Goal: Find specific page/section: Find specific page/section

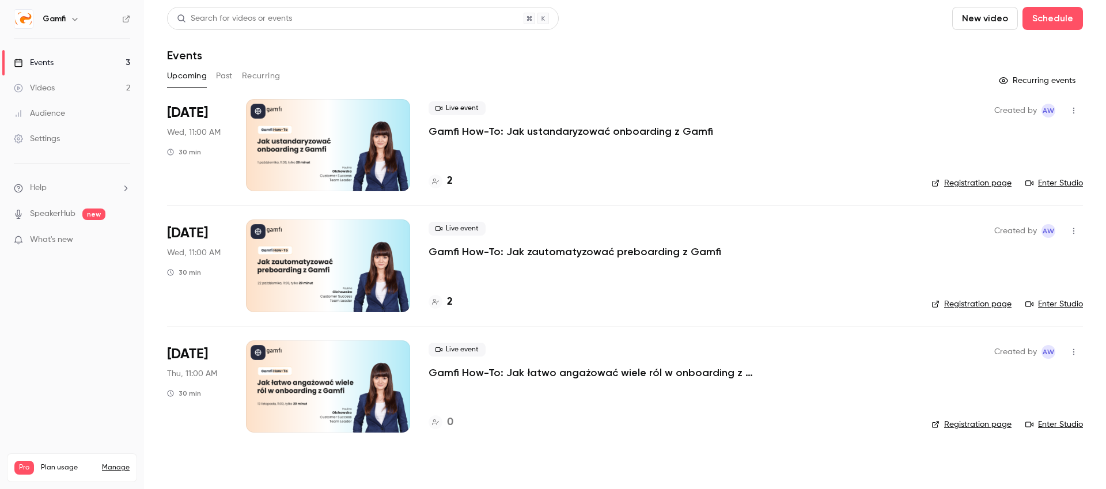
click at [557, 251] on p "Gamfi How-To: Jak zautomatyzować preboarding z Gamfi" at bounding box center [575, 252] width 293 height 14
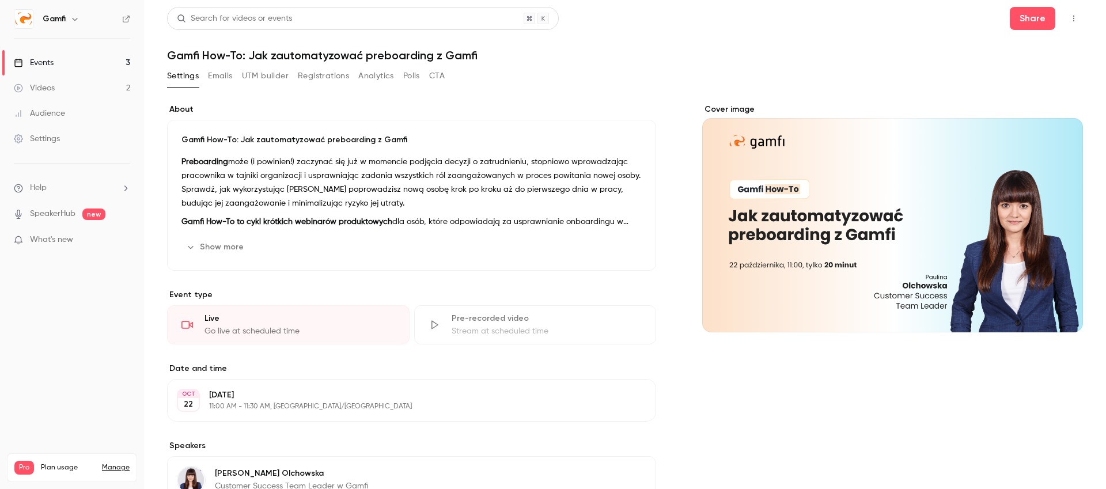
click at [295, 73] on div "Settings Emails UTM builder Registrations Analytics Polls CTA" at bounding box center [306, 76] width 278 height 18
click at [313, 73] on button "Registrations" at bounding box center [323, 76] width 51 height 18
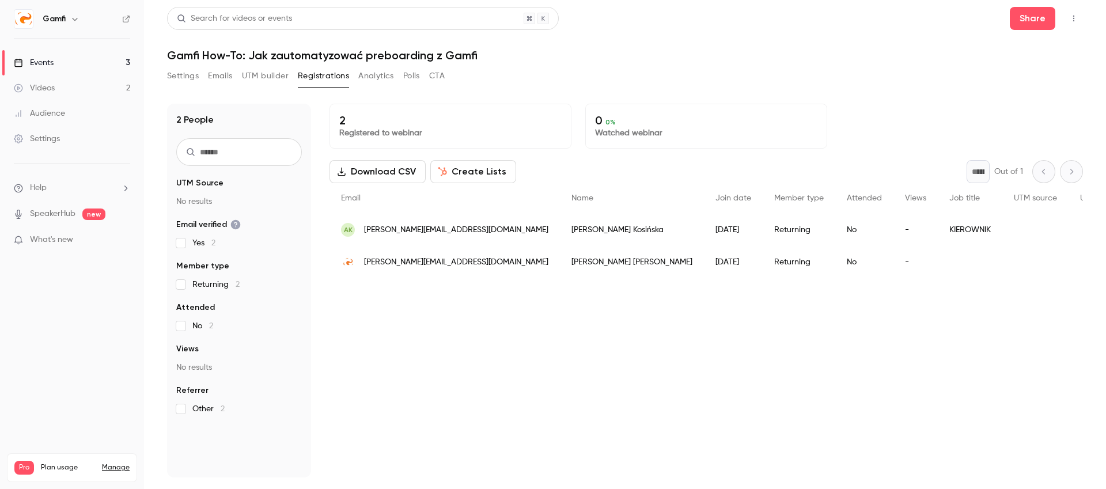
drag, startPoint x: 50, startPoint y: 88, endPoint x: 54, endPoint y: 65, distance: 23.5
click at [50, 88] on div "Videos" at bounding box center [34, 88] width 41 height 12
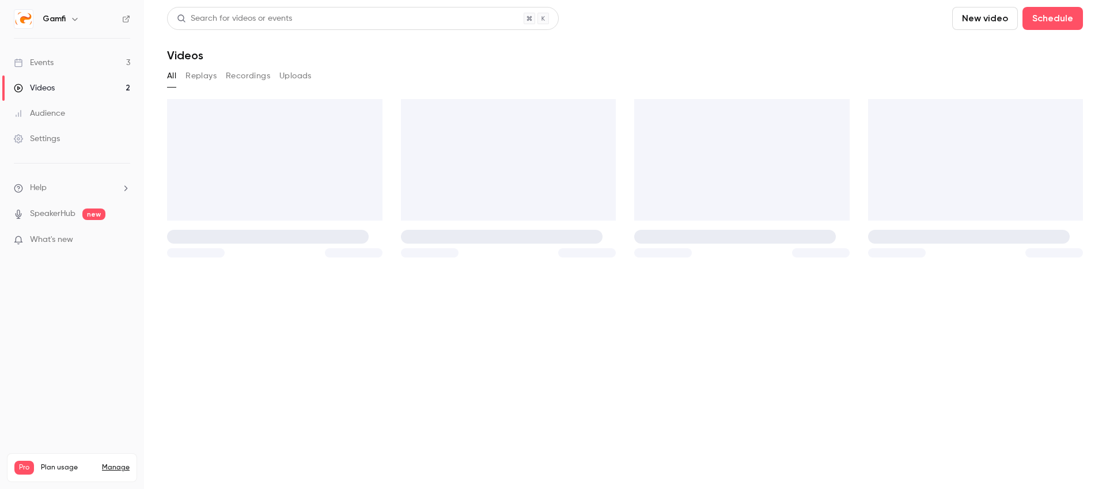
click at [54, 61] on link "Events 3" at bounding box center [72, 62] width 144 height 25
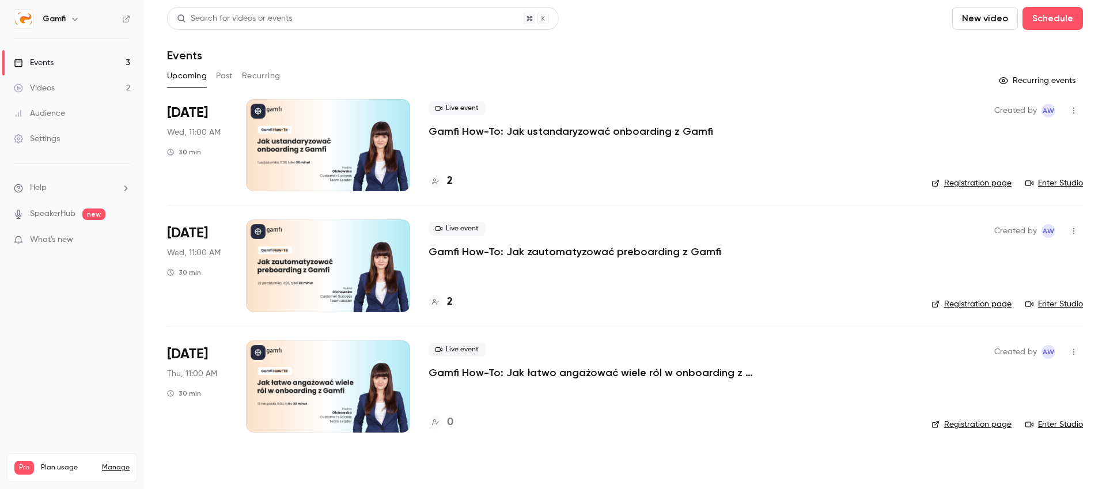
click at [576, 258] on p "Gamfi How-To: Jak zautomatyzować preboarding z Gamfi" at bounding box center [575, 252] width 293 height 14
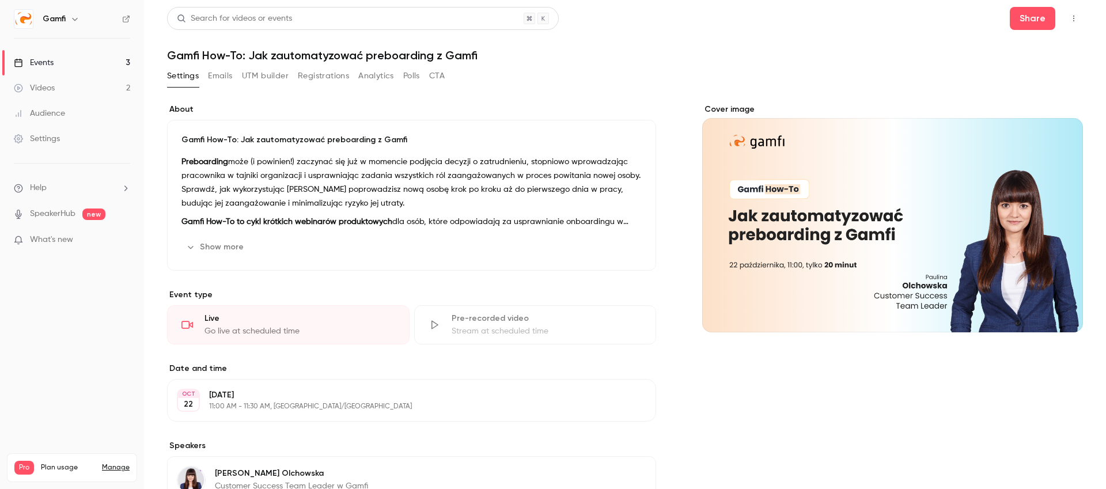
click at [335, 75] on button "Registrations" at bounding box center [323, 76] width 51 height 18
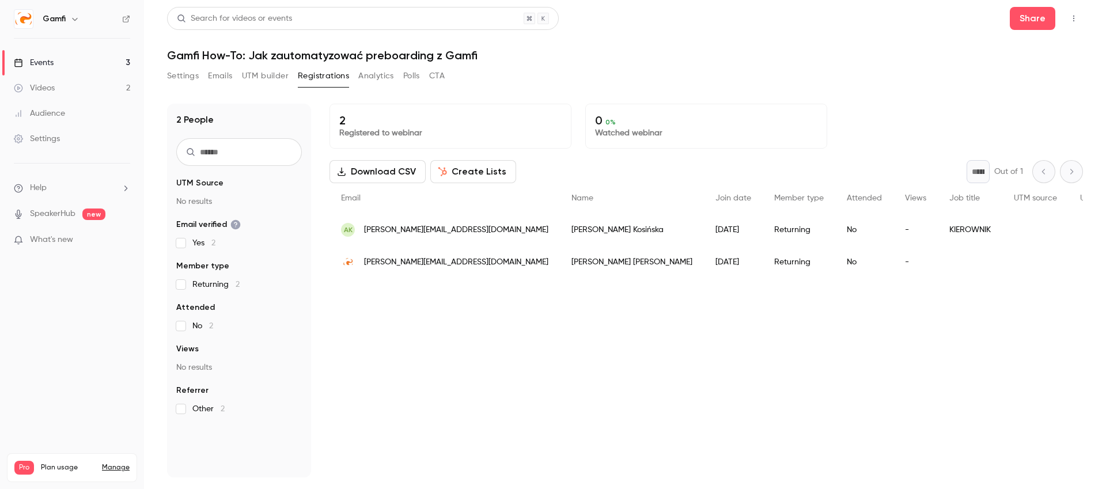
click at [81, 90] on link "Videos 2" at bounding box center [72, 87] width 144 height 25
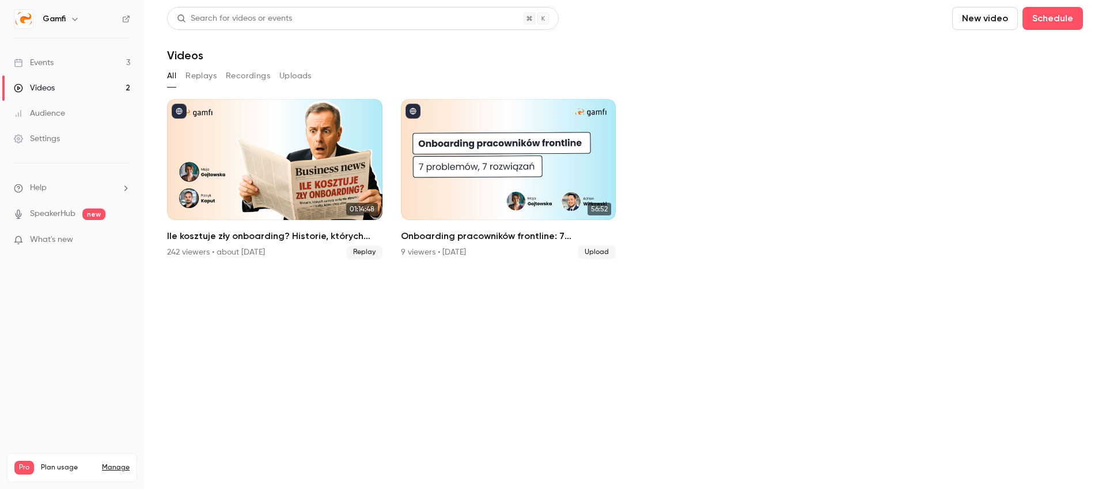
click at [71, 65] on link "Events 3" at bounding box center [72, 62] width 144 height 25
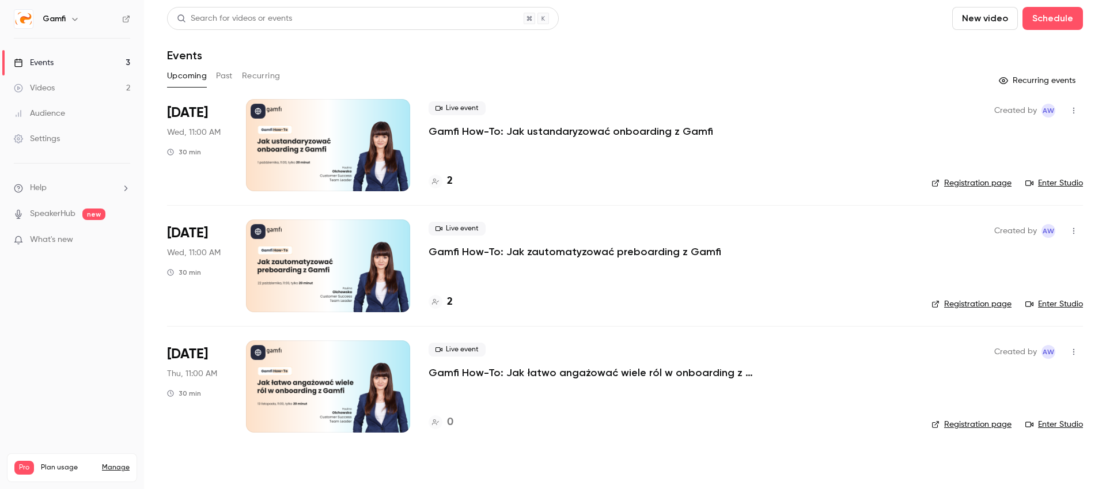
click at [509, 133] on p "Gamfi How-To: Jak ustandaryzować onboarding z Gamfi" at bounding box center [571, 131] width 285 height 14
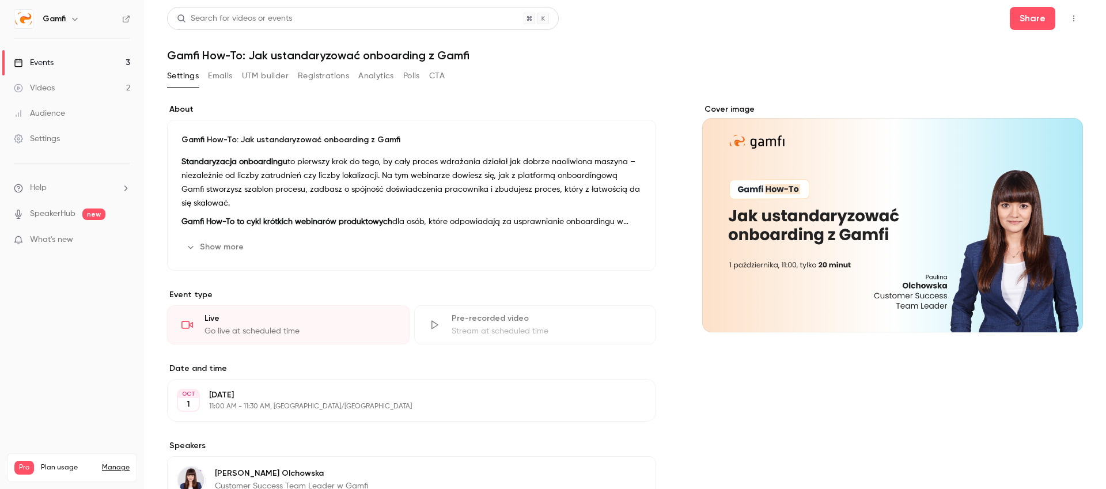
click at [311, 73] on button "Registrations" at bounding box center [323, 76] width 51 height 18
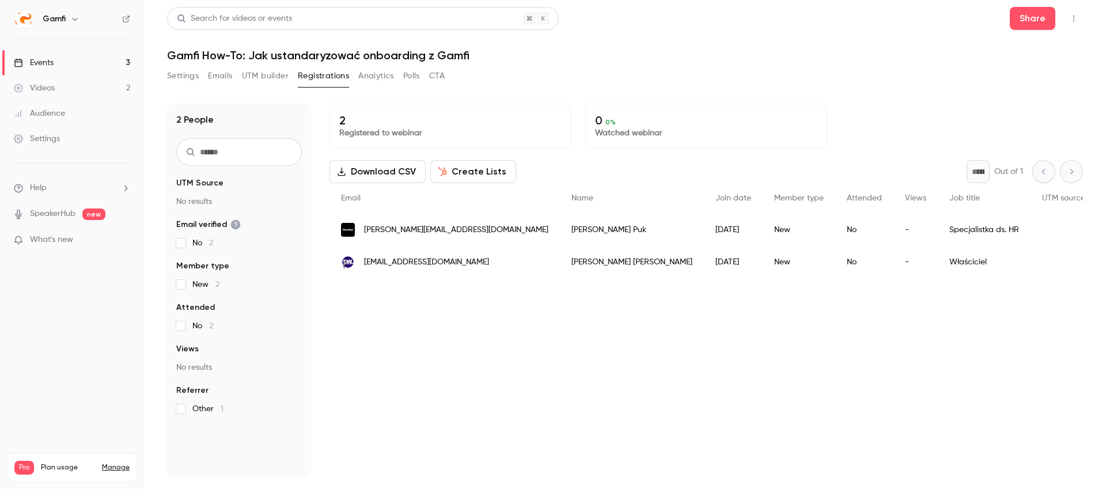
click at [58, 62] on link "Events 3" at bounding box center [72, 62] width 144 height 25
